Goal: Task Accomplishment & Management: Manage account settings

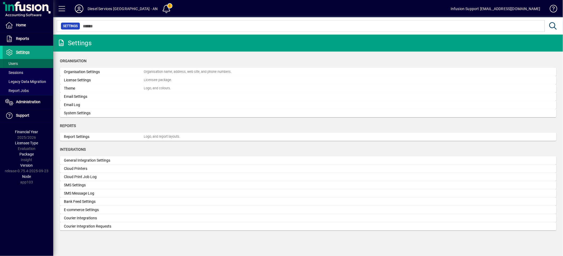
click at [19, 64] on span at bounding box center [28, 63] width 51 height 13
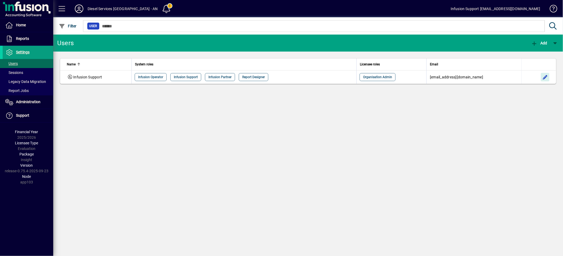
click at [546, 77] on span "button" at bounding box center [544, 77] width 13 height 13
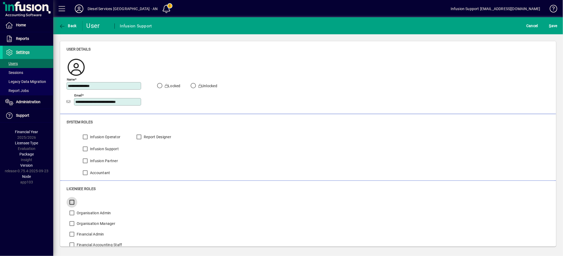
click at [71, 197] on div at bounding box center [71, 202] width 9 height 11
click at [552, 25] on span "S ave" at bounding box center [553, 26] width 8 height 9
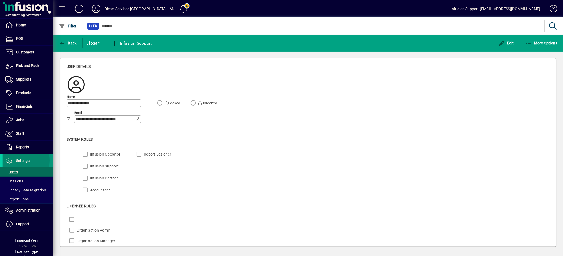
click at [20, 161] on span "Settings" at bounding box center [23, 161] width 14 height 4
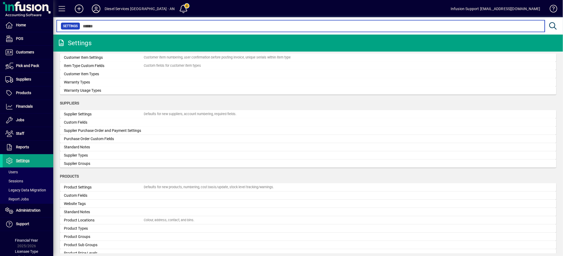
scroll to position [532, 0]
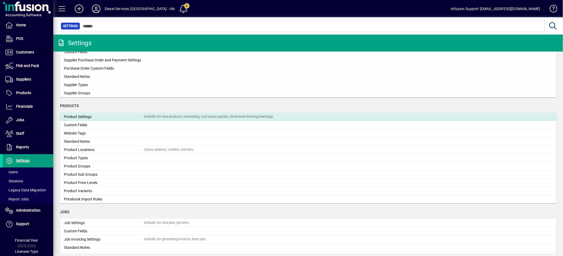
click at [127, 119] on div "Product Settings" at bounding box center [104, 117] width 80 height 6
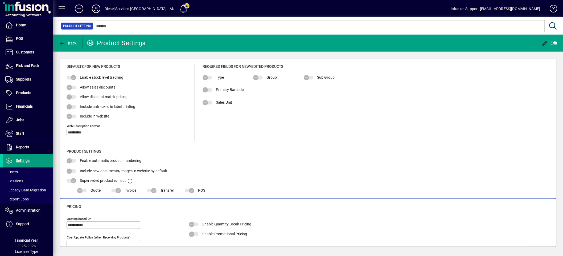
type input "**********"
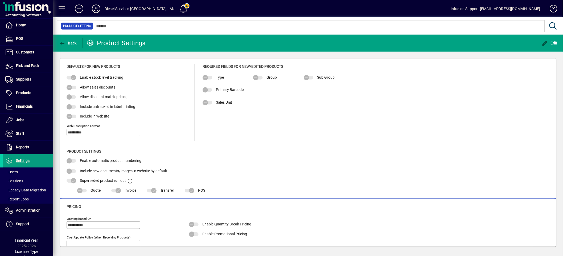
type input "**********"
click at [543, 39] on span "button" at bounding box center [549, 43] width 19 height 13
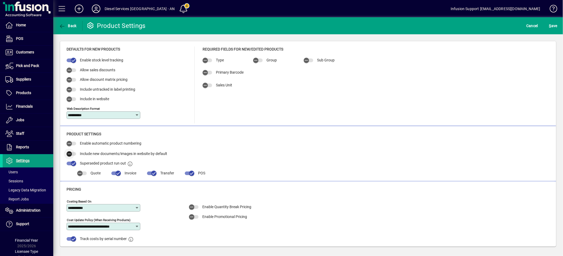
click at [75, 153] on span "button" at bounding box center [72, 154] width 10 height 4
click at [558, 25] on span "submit" at bounding box center [552, 25] width 11 height 13
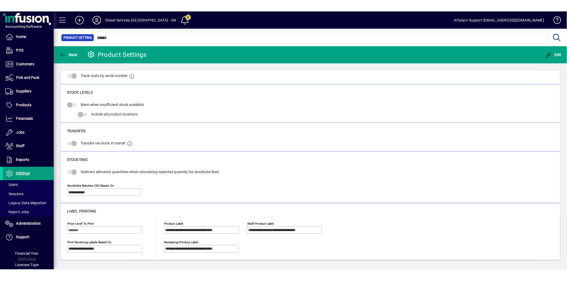
scroll to position [168, 0]
